Goal: Find specific page/section: Find specific page/section

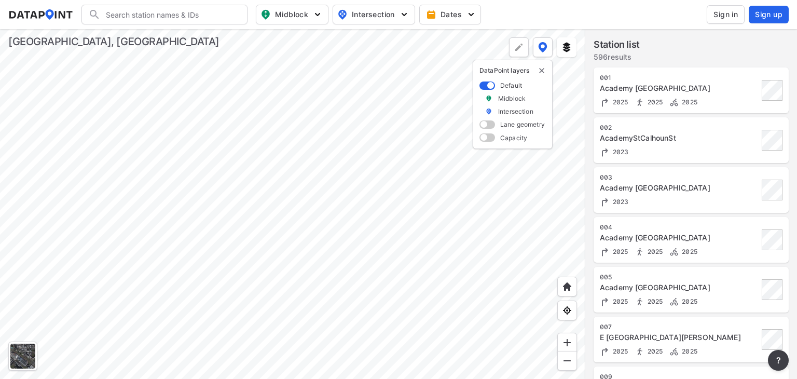
click at [390, 173] on div at bounding box center [293, 204] width 586 height 350
click at [288, 172] on div at bounding box center [293, 204] width 586 height 350
click at [232, 183] on div at bounding box center [293, 204] width 586 height 350
click at [170, 21] on input "Search" at bounding box center [171, 14] width 140 height 17
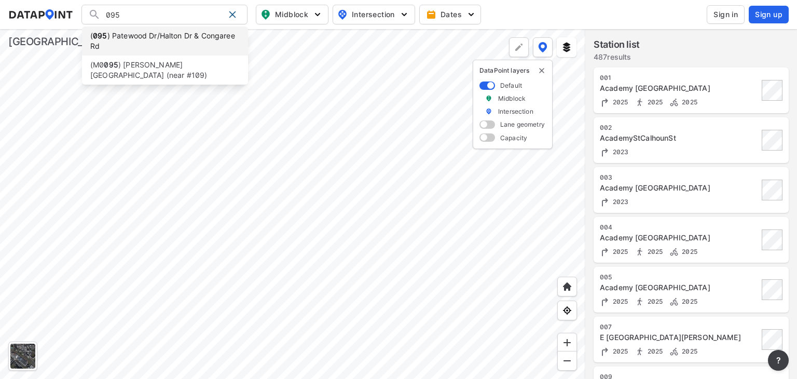
click at [134, 36] on li "( 095 ) [GEOGRAPHIC_DATA]/[PERSON_NAME] Dr & Congaree Rd" at bounding box center [165, 40] width 166 height 29
type input "(095) [GEOGRAPHIC_DATA]/[PERSON_NAME] Dr & Congaree Rd"
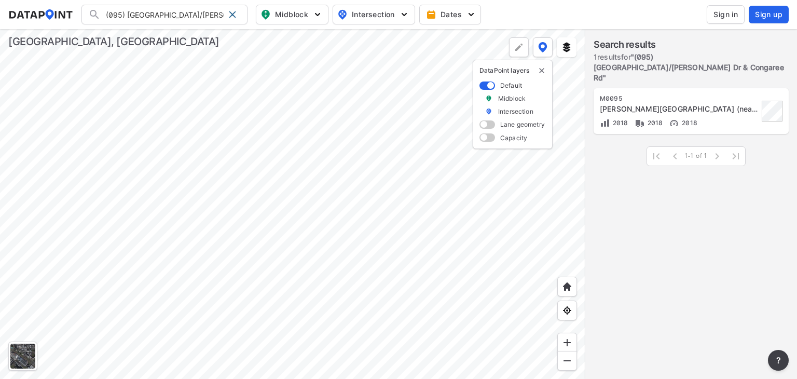
click at [536, 63] on div "DataPoint layers Default Midblock Intersection Lane geometry Capacity" at bounding box center [513, 104] width 80 height 89
click at [245, 158] on div at bounding box center [293, 204] width 586 height 350
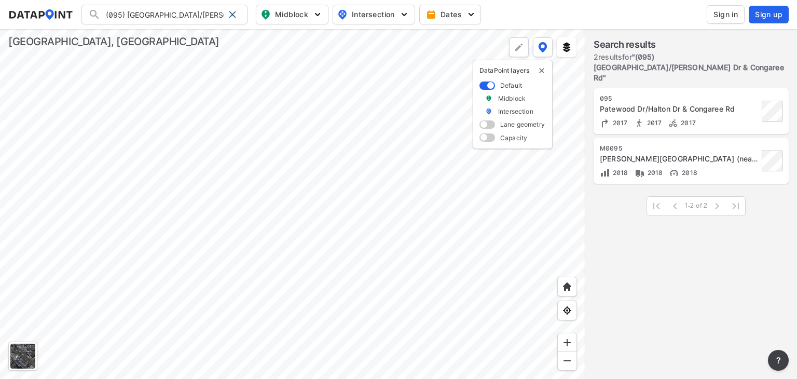
click at [627, 104] on div "[STREET_ADDRESS] & Congaree Rd 2017 2017 2017" at bounding box center [679, 111] width 159 height 34
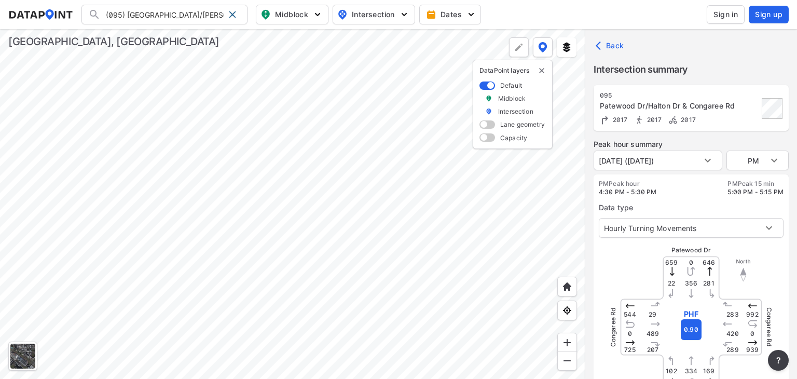
type input "2386"
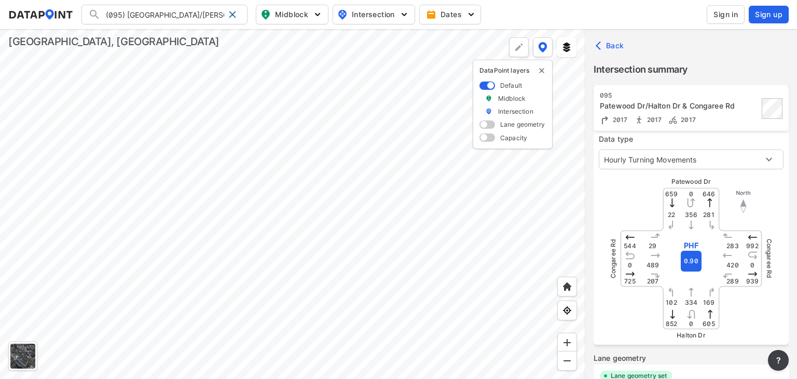
scroll to position [69, 0]
